Goal: Information Seeking & Learning: Find specific page/section

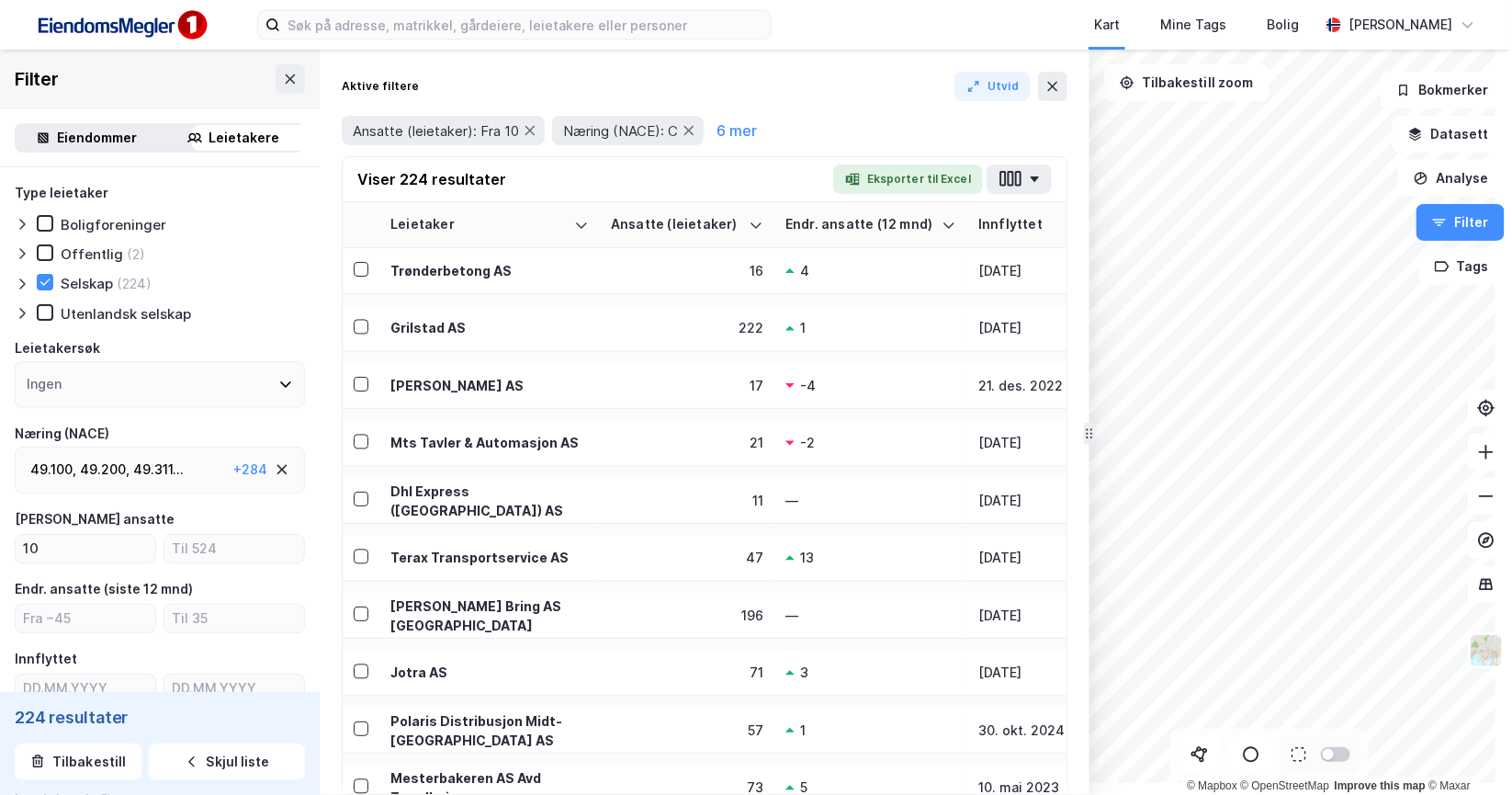
scroll to position [698, 0]
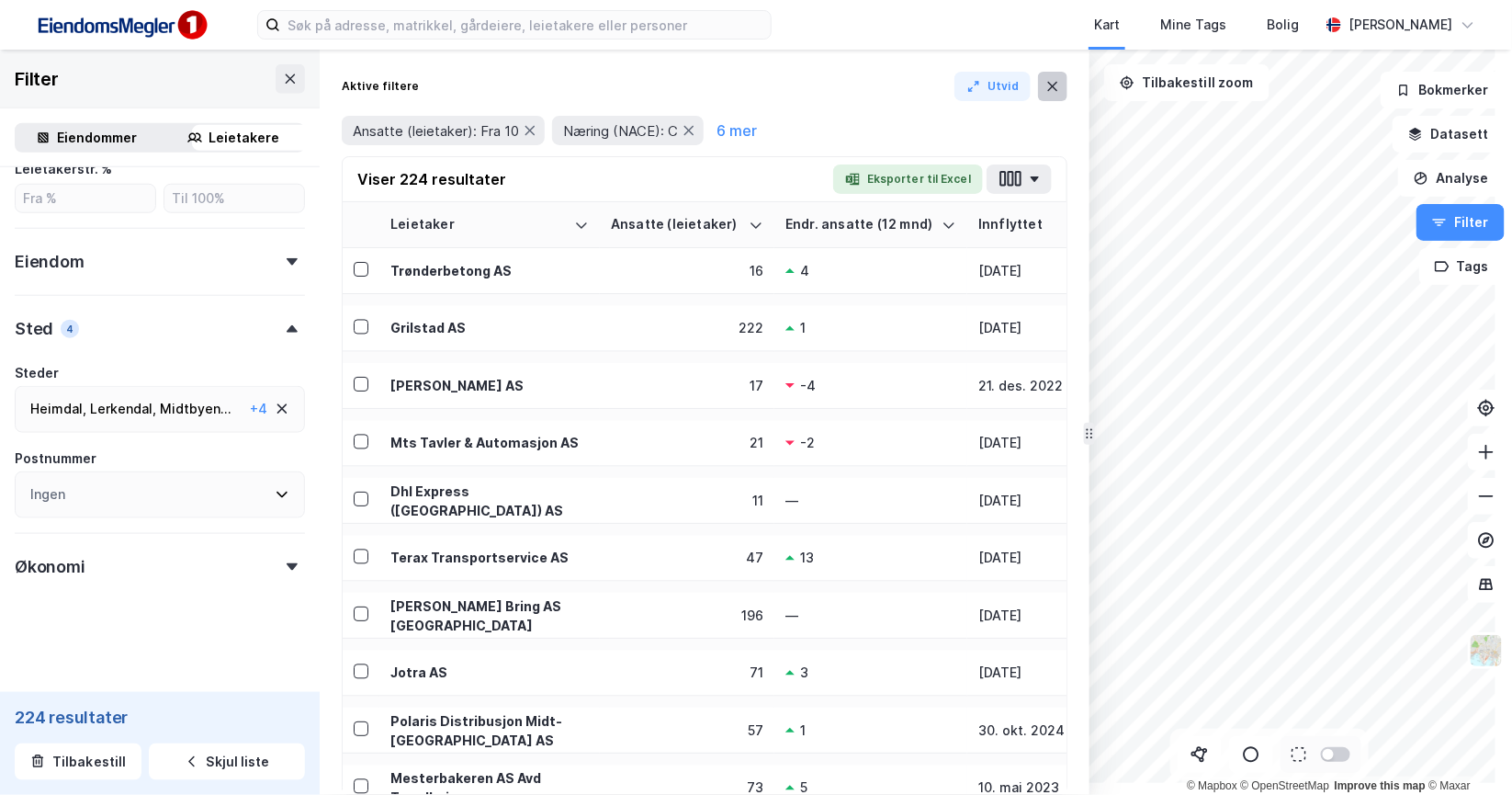
click at [1060, 94] on icon at bounding box center [1053, 86] width 14 height 14
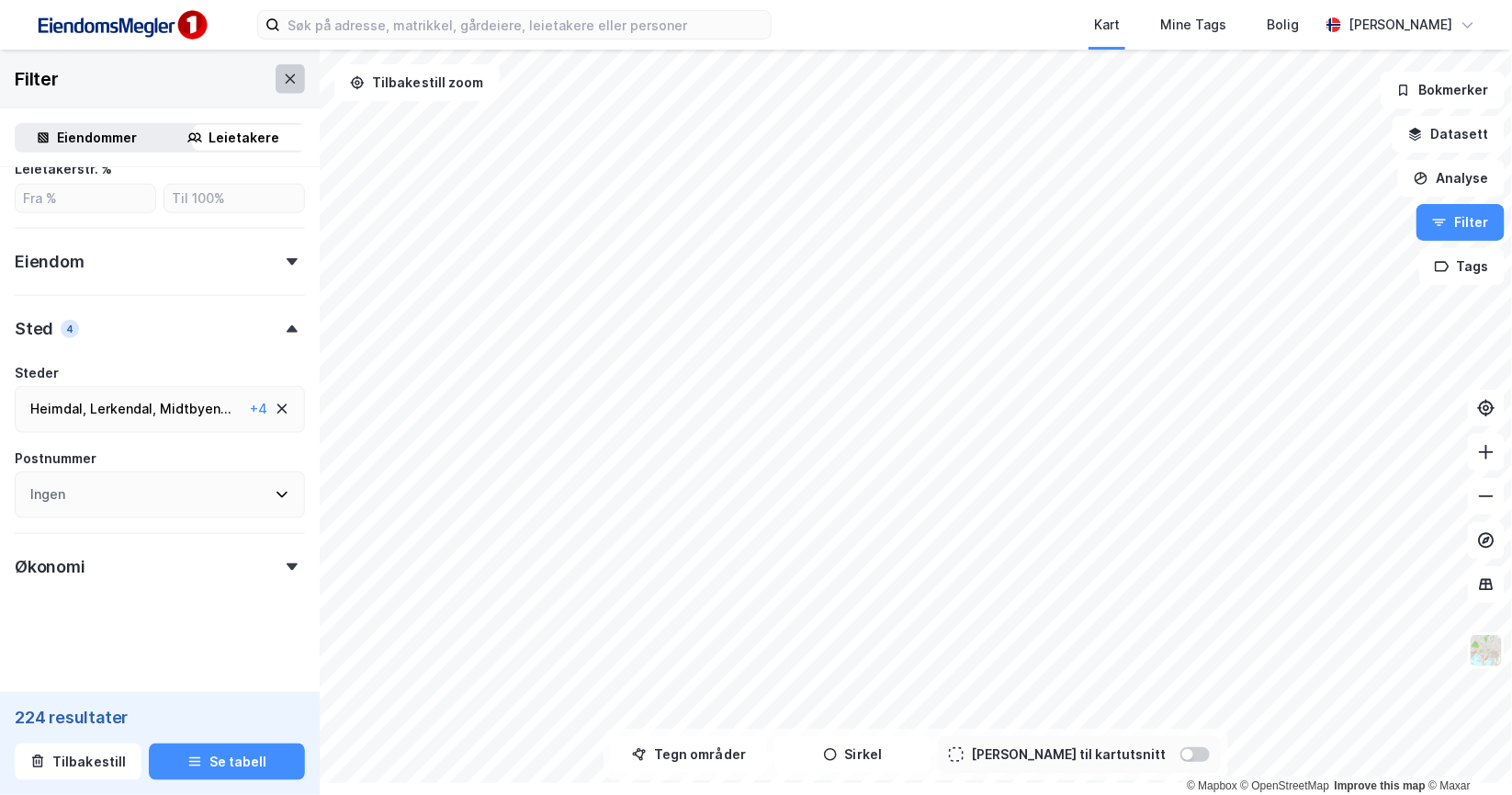
click at [298, 87] on icon at bounding box center [289, 78] width 14 height 14
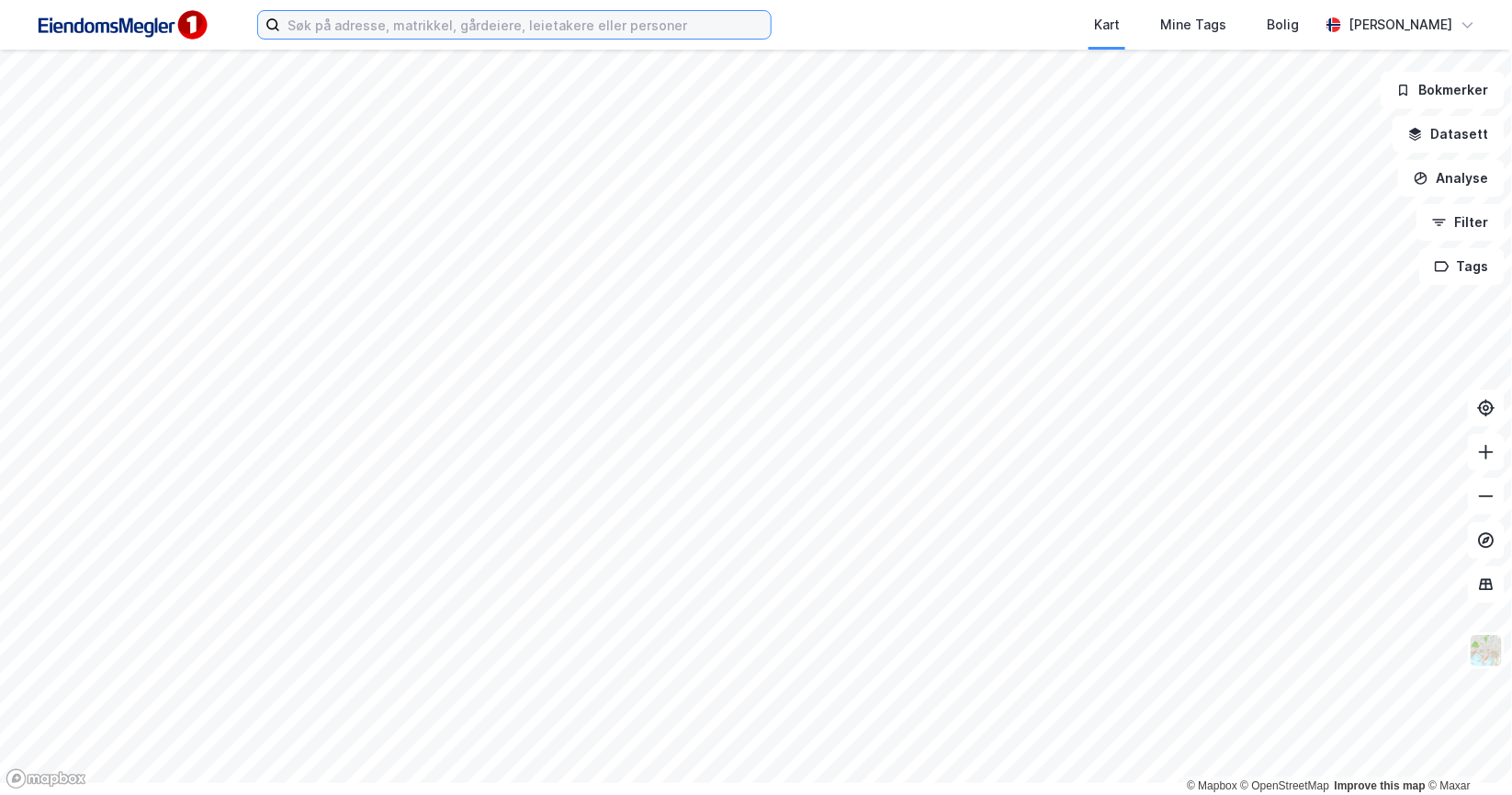
click at [453, 39] on input at bounding box center [525, 24] width 491 height 28
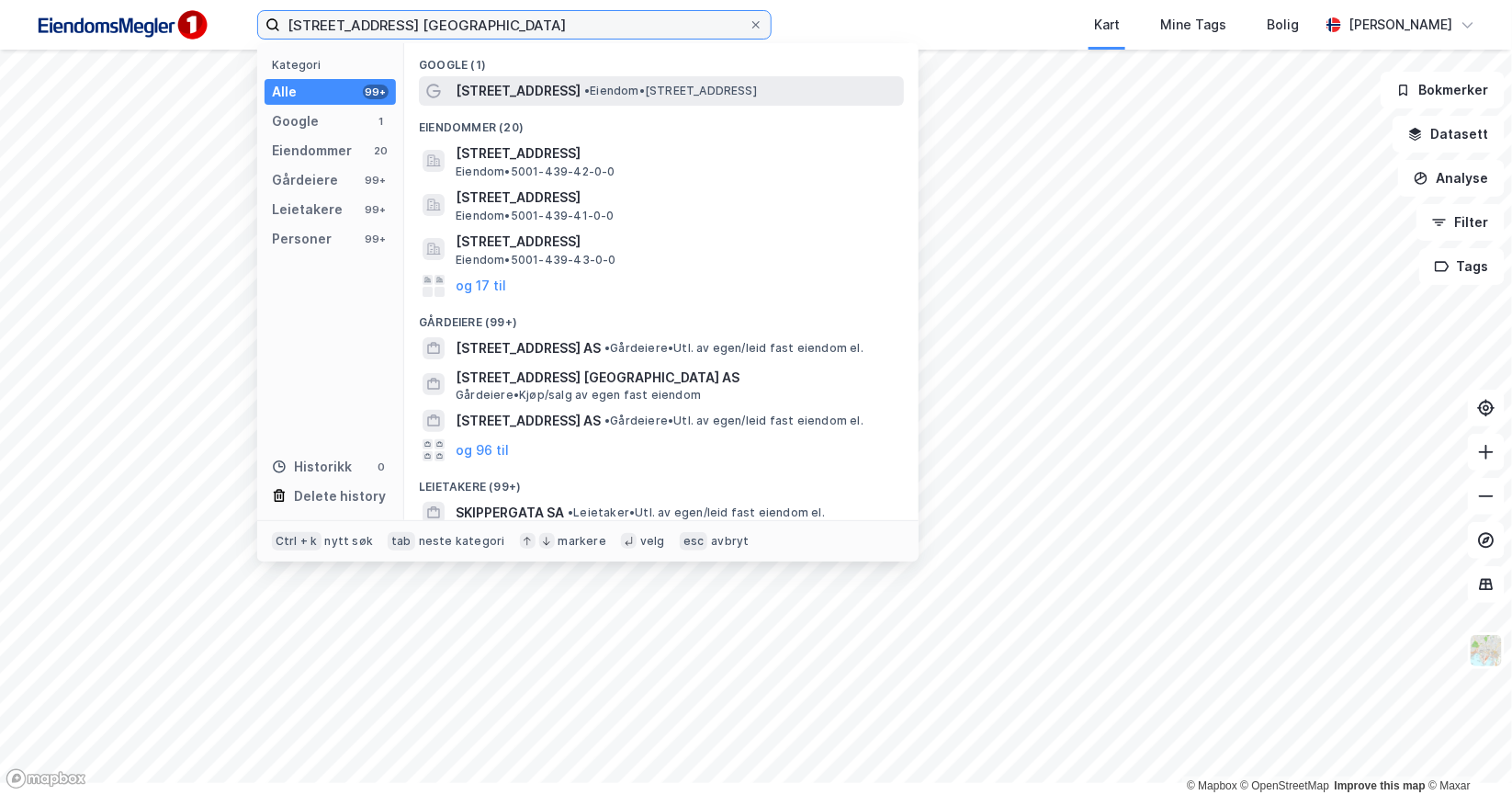
type input "[STREET_ADDRESS] [GEOGRAPHIC_DATA]"
click at [441, 99] on div at bounding box center [433, 91] width 14 height 22
